Goal: Book appointment/travel/reservation

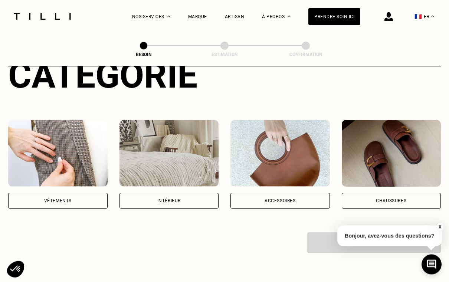
scroll to position [106, 0]
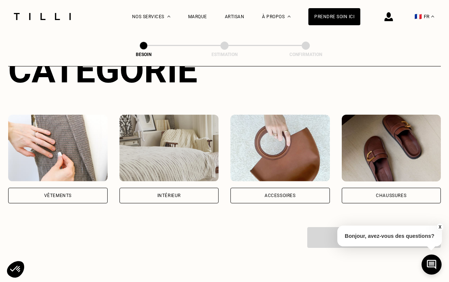
click at [167, 193] on div "Intérieur" at bounding box center [168, 195] width 23 height 4
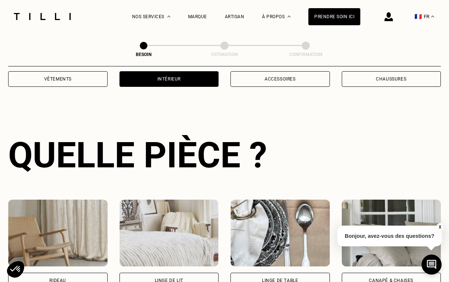
scroll to position [242, 0]
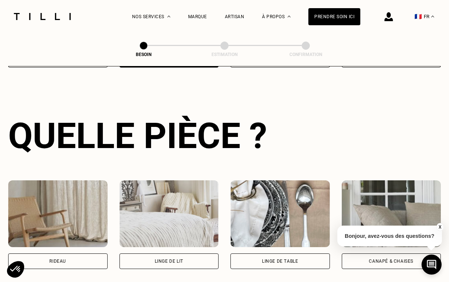
click at [63, 259] on div "Rideau" at bounding box center [57, 261] width 17 height 4
select select "FR"
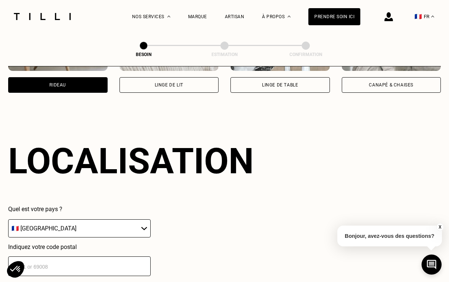
scroll to position [444, 0]
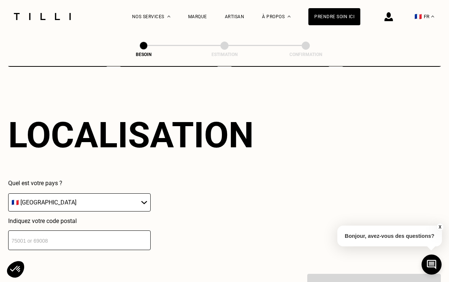
click at [30, 236] on input "number" at bounding box center [79, 240] width 142 height 20
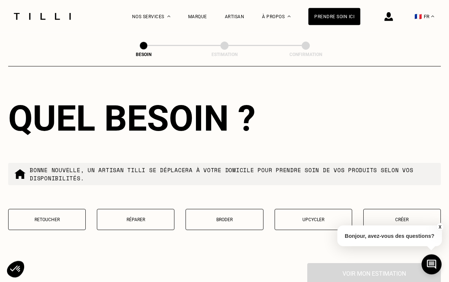
scroll to position [638, 0]
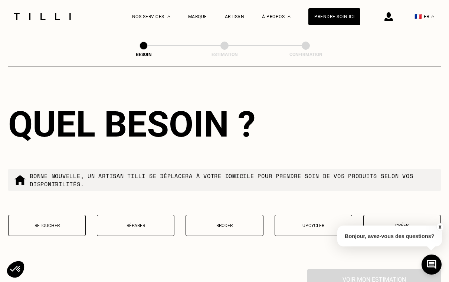
type input "75014"
click at [50, 223] on p "Retoucher" at bounding box center [46, 225] width 69 height 5
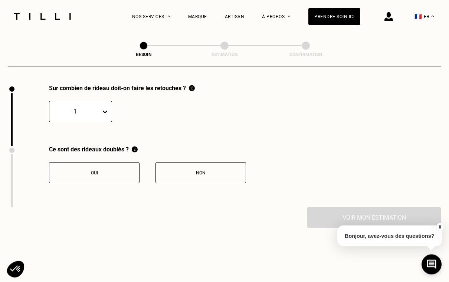
scroll to position [823, 0]
click at [77, 170] on div "Oui" at bounding box center [94, 172] width 82 height 5
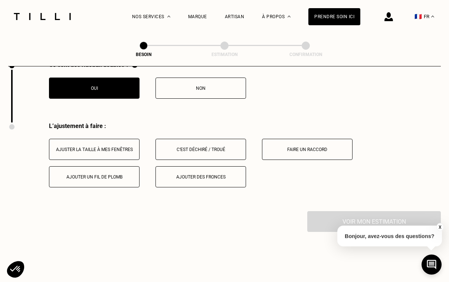
scroll to position [899, 0]
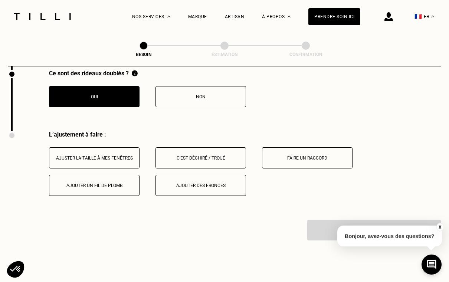
click at [70, 156] on div "Ajuster la taille à mes fenêtres" at bounding box center [94, 157] width 82 height 5
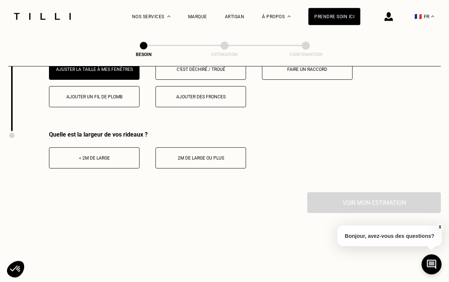
scroll to position [997, 0]
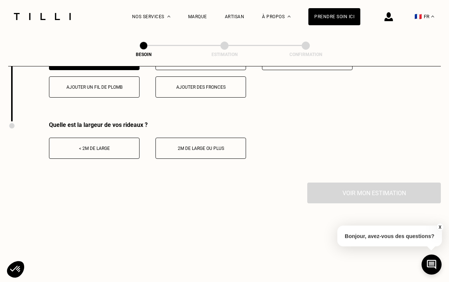
click at [86, 148] on div "< 2m de large" at bounding box center [94, 148] width 82 height 5
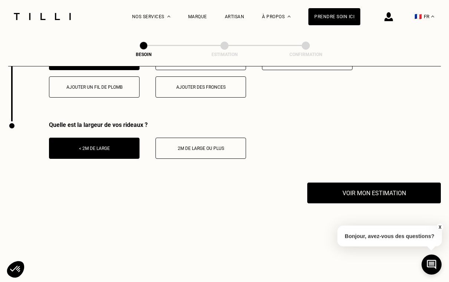
click at [339, 194] on button "Voir mon estimation" at bounding box center [374, 193] width 134 height 21
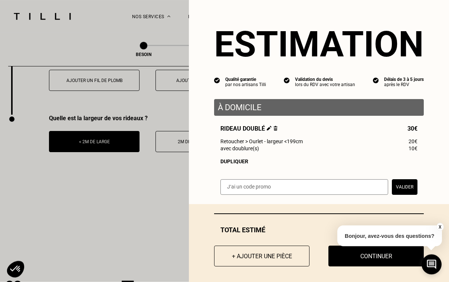
scroll to position [1004, 0]
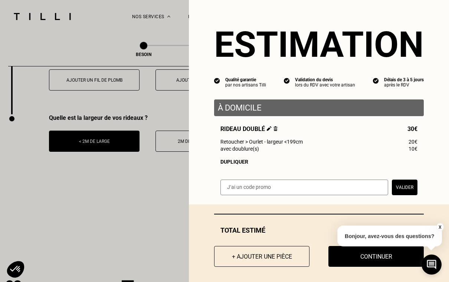
click at [377, 267] on button "Continuer" at bounding box center [375, 256] width 95 height 21
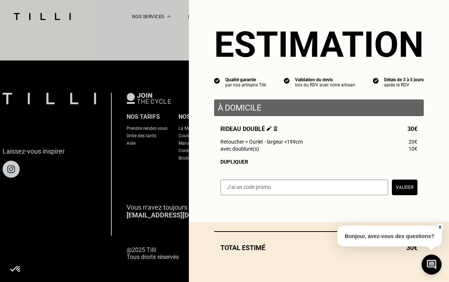
select select "FR"
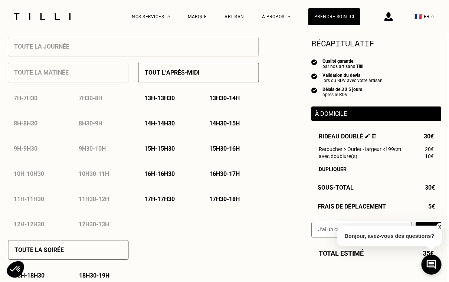
scroll to position [341, 2]
click at [223, 98] on p "13h30 - 14h" at bounding box center [224, 98] width 30 height 7
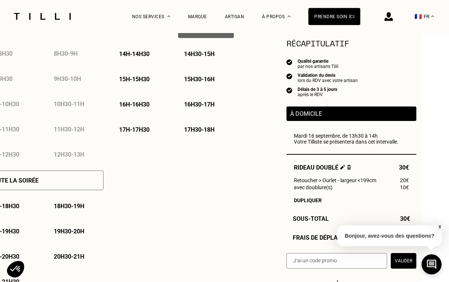
scroll to position [411, 26]
click at [439, 231] on button "X" at bounding box center [439, 227] width 7 height 8
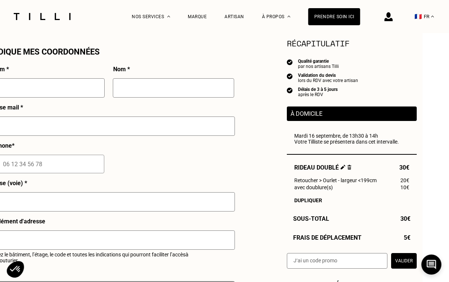
scroll to position [673, 0]
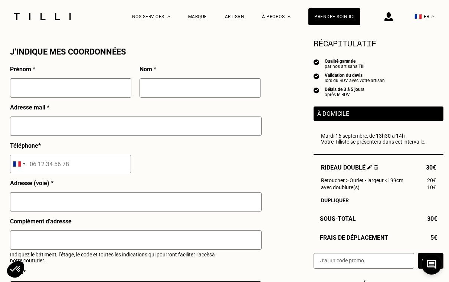
click at [22, 90] on input "text" at bounding box center [70, 87] width 121 height 19
type input "[PERSON_NAME]"
click at [156, 90] on input "text" at bounding box center [199, 87] width 121 height 19
type input "REMY"
click at [22, 126] on input "text" at bounding box center [136, 125] width 252 height 19
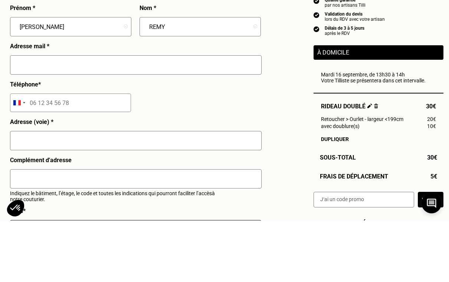
type input "[PERSON_NAME][EMAIL_ADDRESS][DOMAIN_NAME]"
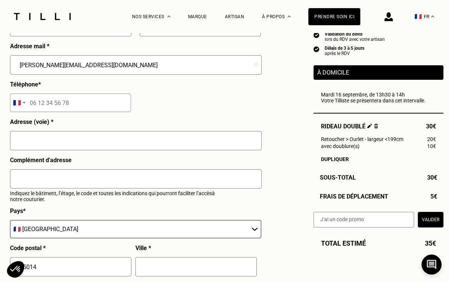
click at [38, 104] on input "tel" at bounding box center [70, 102] width 121 height 19
type input "06 09 56 48 52"
click at [24, 142] on input "text" at bounding box center [136, 140] width 252 height 19
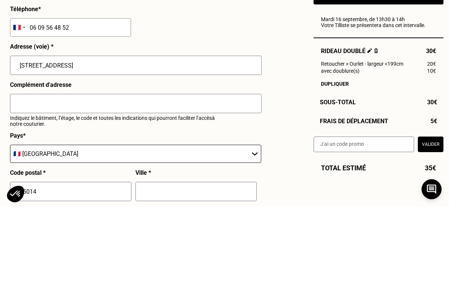
scroll to position [810, 0]
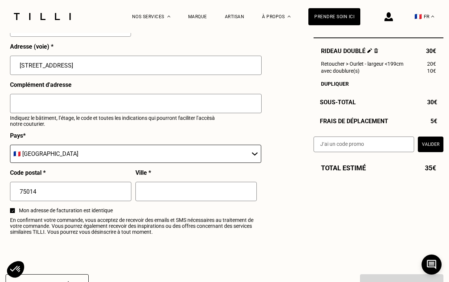
type input "[STREET_ADDRESS]"
click at [24, 105] on input "text" at bounding box center [136, 103] width 252 height 19
type input "code immeuble 1587"
type input "B"
click at [19, 104] on input "1587B" at bounding box center [136, 103] width 252 height 19
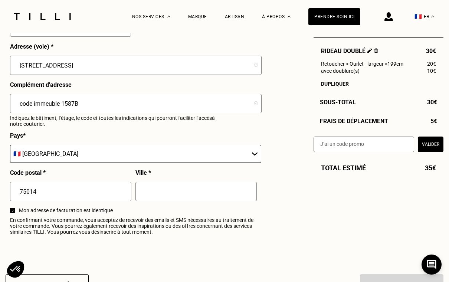
click at [88, 104] on input "code immeuble 1587B" at bounding box center [136, 103] width 252 height 19
type input "code immeuble 1587B bat A interphone 8e étage appartement 35"
click at [152, 193] on input "text" at bounding box center [195, 191] width 121 height 19
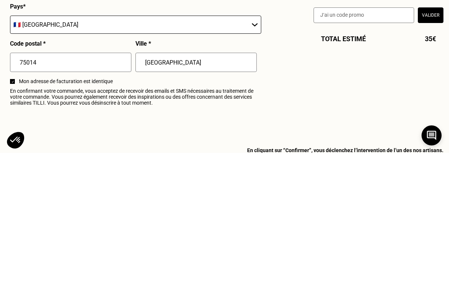
scroll to position [939, 0]
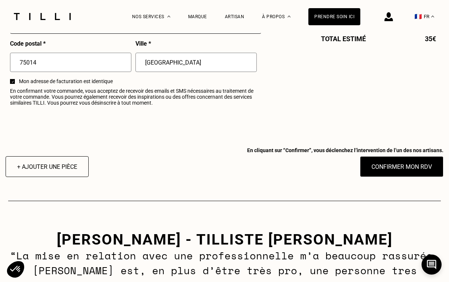
type input "[GEOGRAPHIC_DATA]"
click at [403, 171] on button "Confirmer mon RDV" at bounding box center [401, 166] width 83 height 21
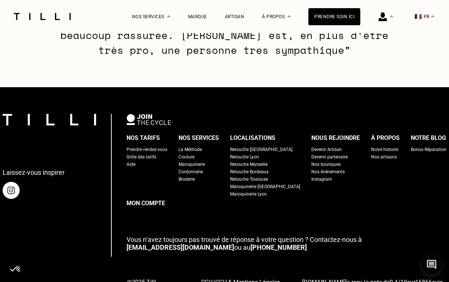
scroll to position [633, 0]
